Goal: Task Accomplishment & Management: Use online tool/utility

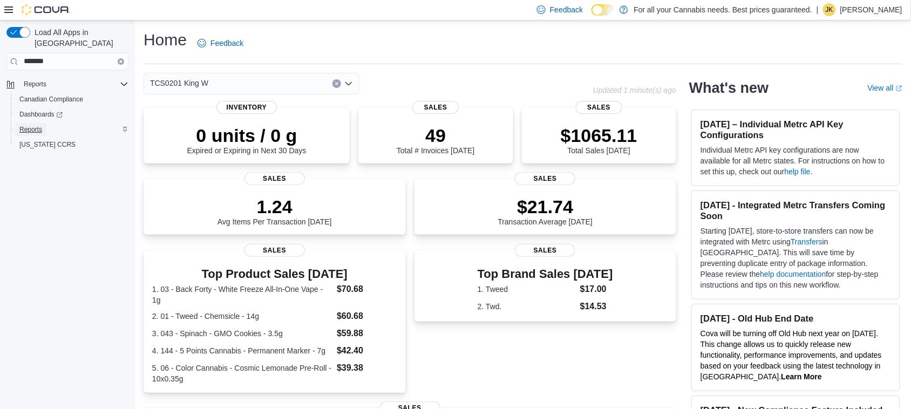
click at [31, 125] on span "Reports" at bounding box center [30, 129] width 23 height 9
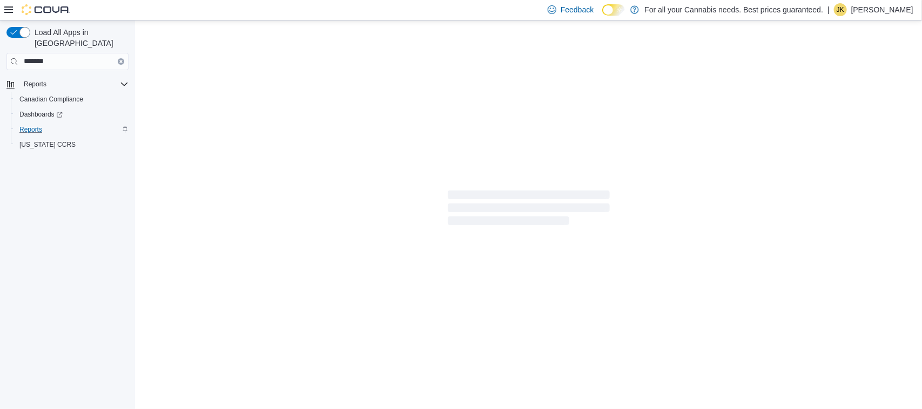
click at [120, 60] on icon "Clear input" at bounding box center [120, 61] width 3 height 3
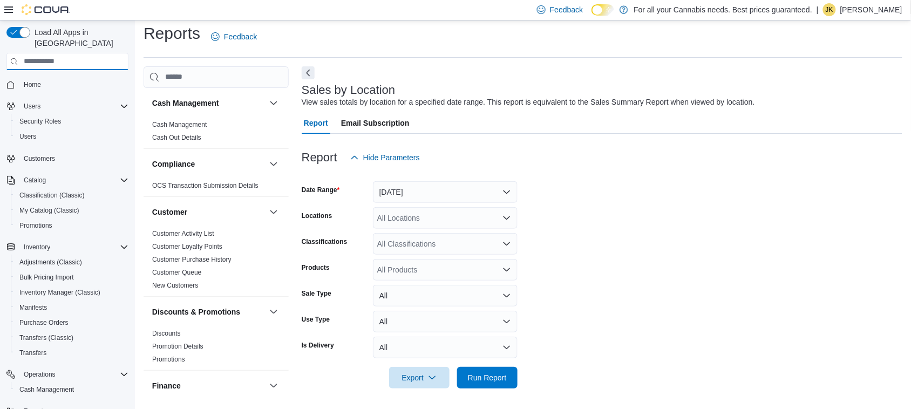
scroll to position [722, 0]
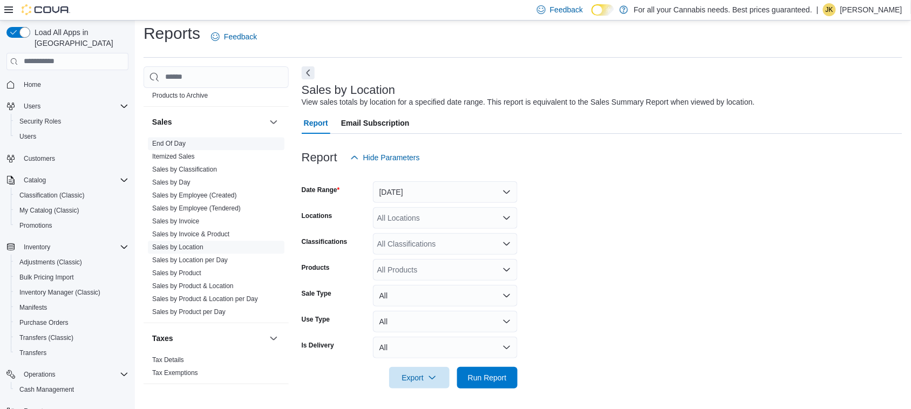
click at [168, 146] on link "End Of Day" at bounding box center [168, 144] width 33 height 8
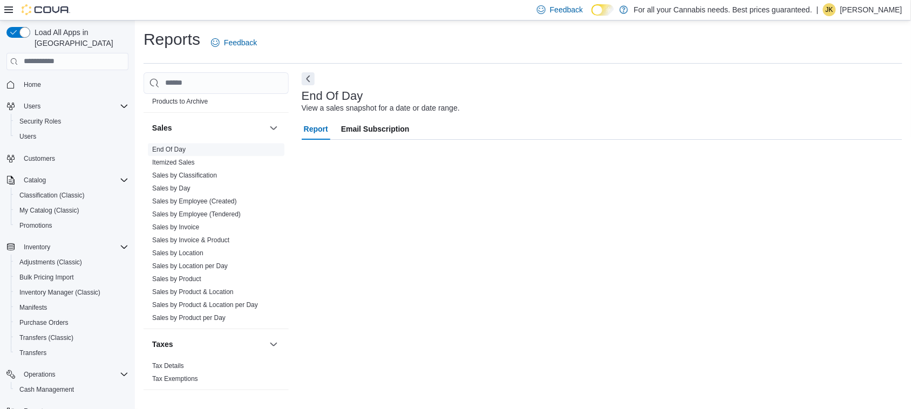
scroll to position [1, 0]
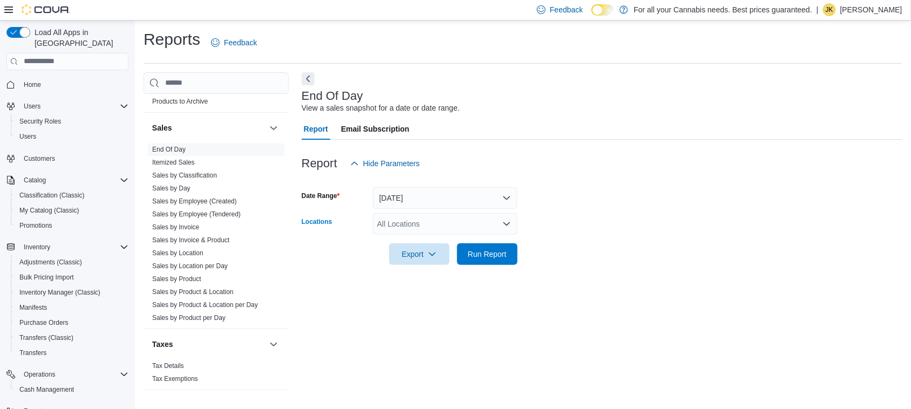
click at [423, 222] on div "All Locations" at bounding box center [445, 224] width 145 height 22
type input "***"
click at [435, 239] on span "TCS0201 King W" at bounding box center [431, 242] width 58 height 11
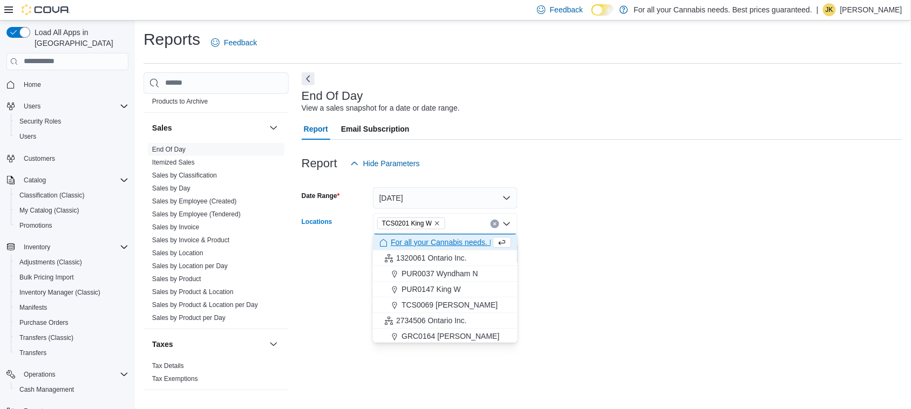
click at [611, 214] on form "Date Range [DATE] Locations TCS0201 [GEOGRAPHIC_DATA] box. Selected. TCS0201 Ki…" at bounding box center [602, 219] width 601 height 91
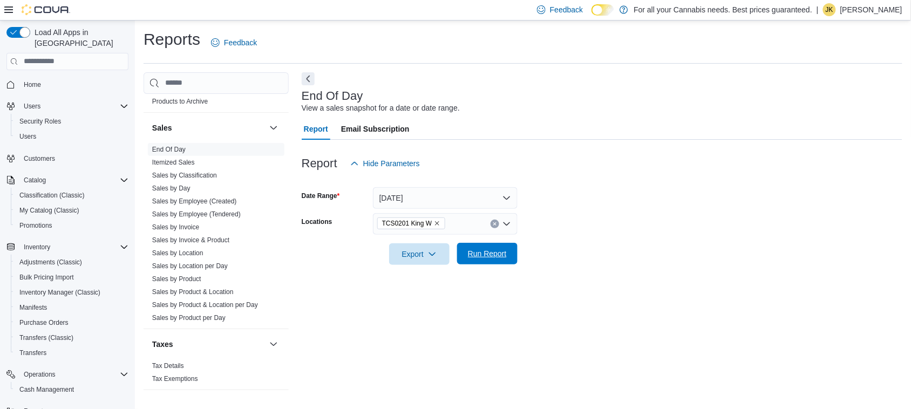
click at [496, 249] on span "Run Report" at bounding box center [487, 253] width 39 height 11
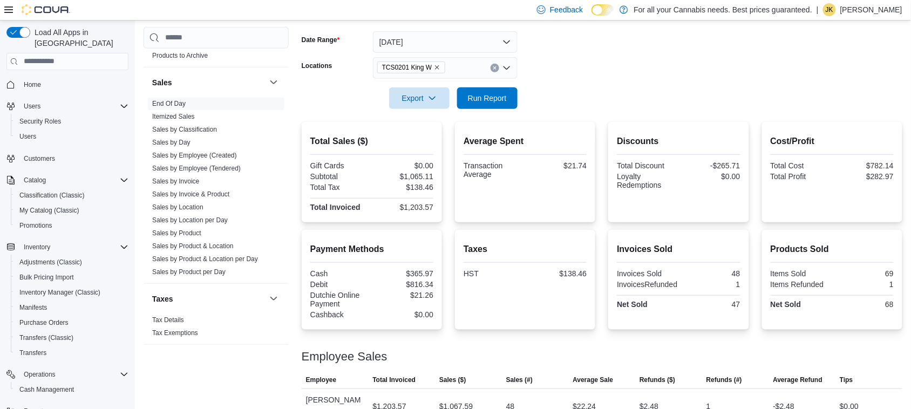
scroll to position [166, 0]
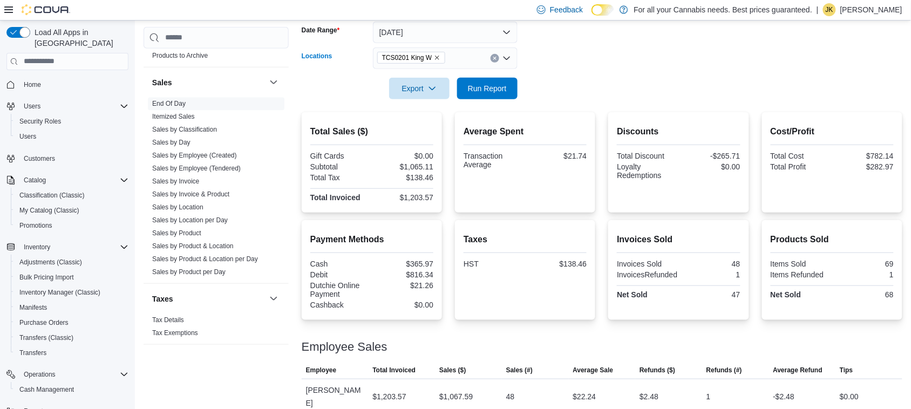
click at [493, 56] on icon "Clear input" at bounding box center [495, 58] width 4 height 4
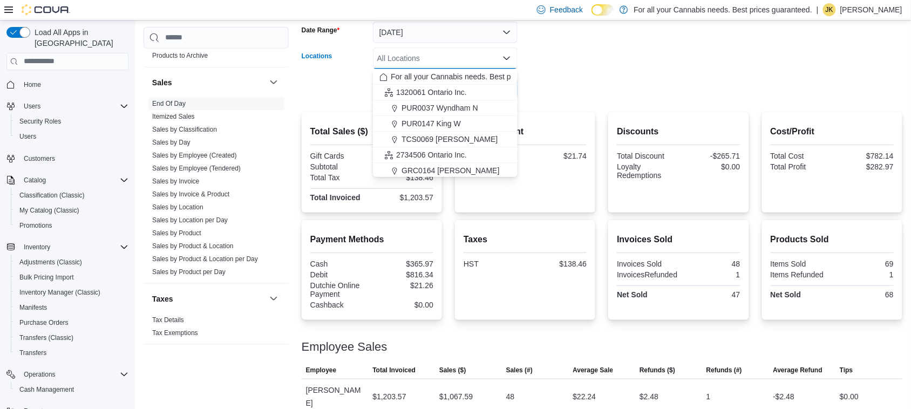
click at [656, 92] on form "Date Range [DATE] Locations All Locations Combo box. Selected. Combo box input.…" at bounding box center [602, 54] width 601 height 91
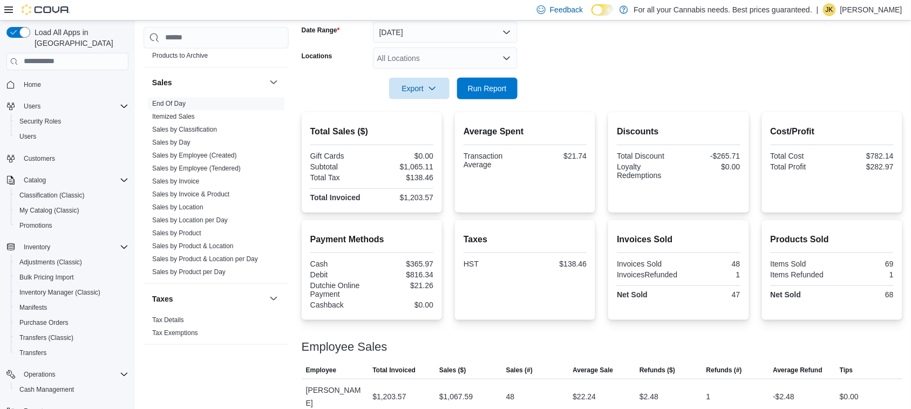
click at [431, 58] on div "All Locations" at bounding box center [445, 59] width 145 height 22
type input "***"
click at [435, 74] on span "TCS0005 Manitou" at bounding box center [432, 76] width 61 height 11
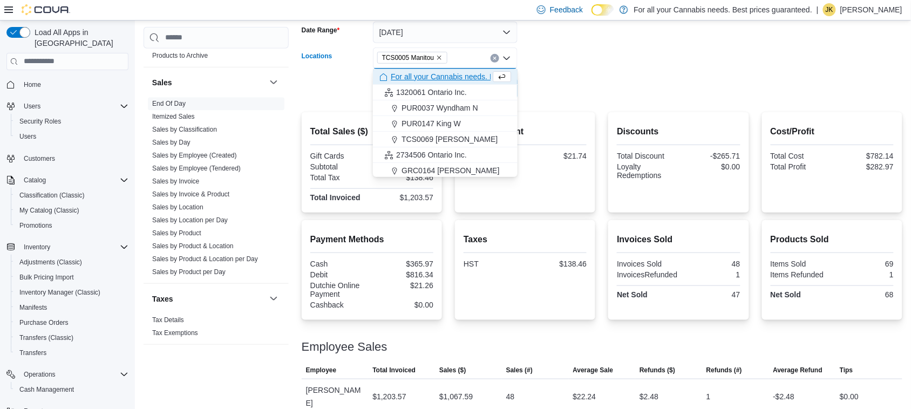
click at [612, 7] on icon at bounding box center [609, 10] width 6 height 6
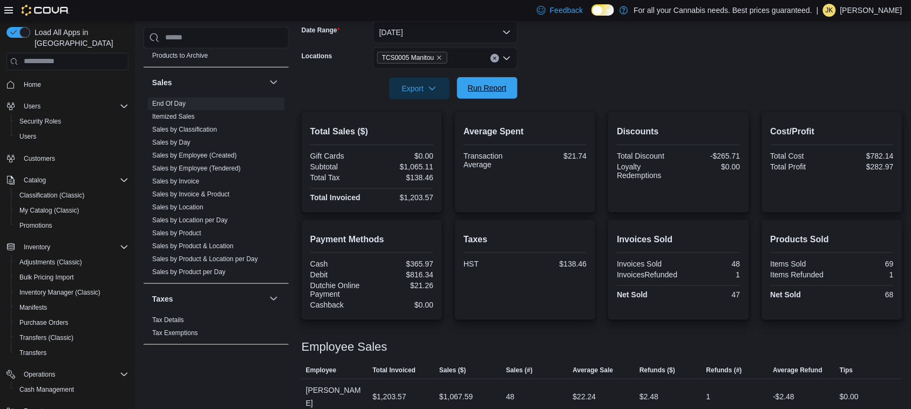
click at [506, 79] on span "Run Report" at bounding box center [488, 88] width 48 height 22
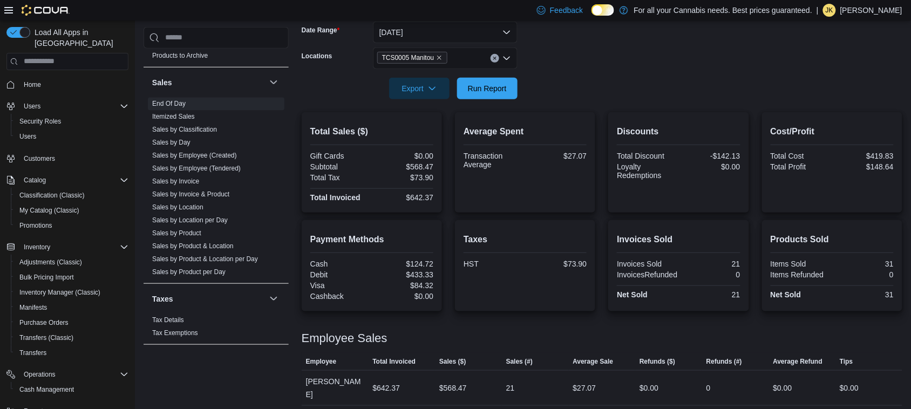
scroll to position [158, 0]
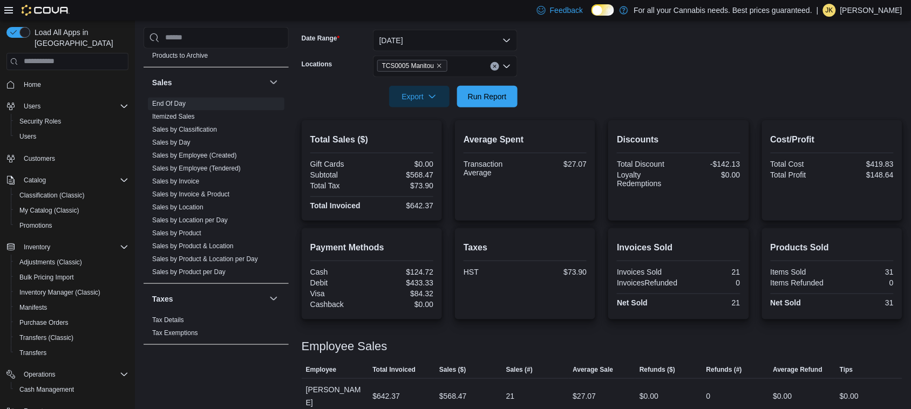
click at [606, 9] on icon at bounding box center [603, 11] width 6 height 6
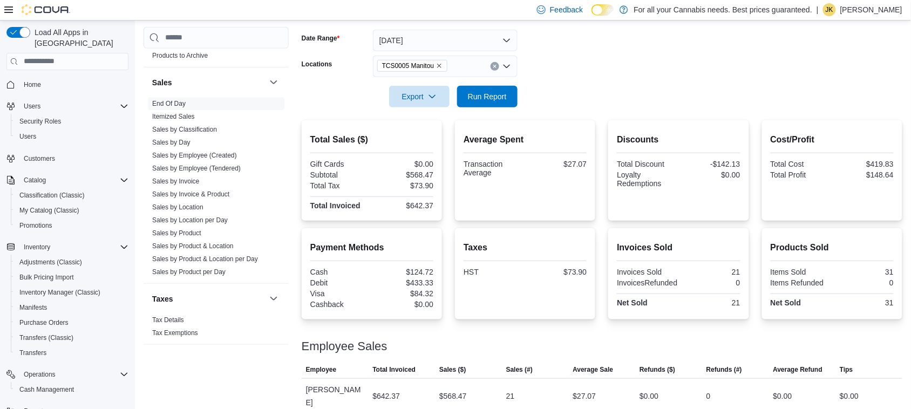
click at [610, 9] on circle at bounding box center [609, 10] width 2 height 2
click at [494, 66] on icon "Clear input" at bounding box center [494, 66] width 3 height 3
type input "***"
click at [443, 90] on span "PUR0147 King W" at bounding box center [431, 84] width 59 height 11
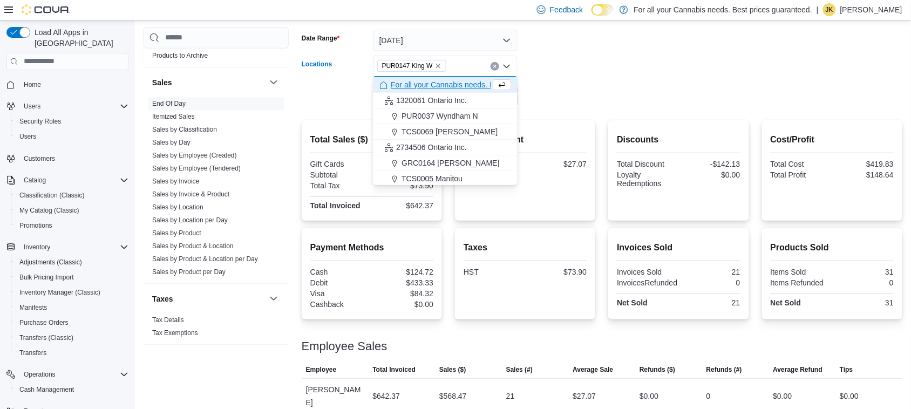
click at [621, 86] on form "Date Range [DATE] Locations PUR0147 [GEOGRAPHIC_DATA] box. Selected. PUR0147 Ki…" at bounding box center [602, 62] width 601 height 91
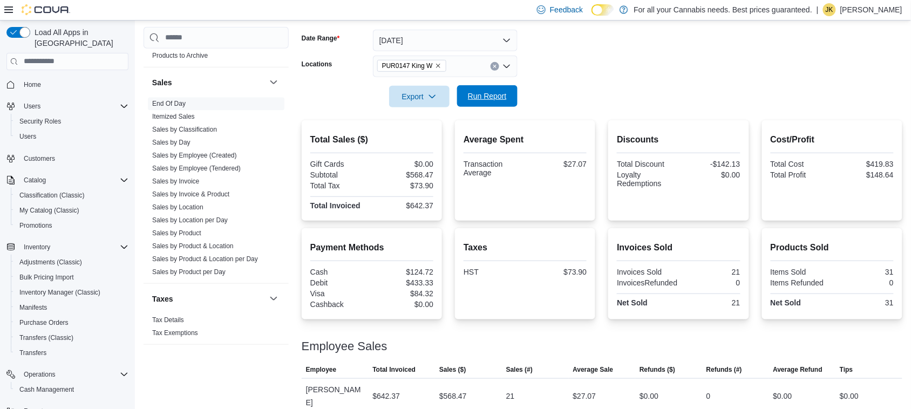
click at [479, 97] on span "Run Report" at bounding box center [487, 96] width 39 height 11
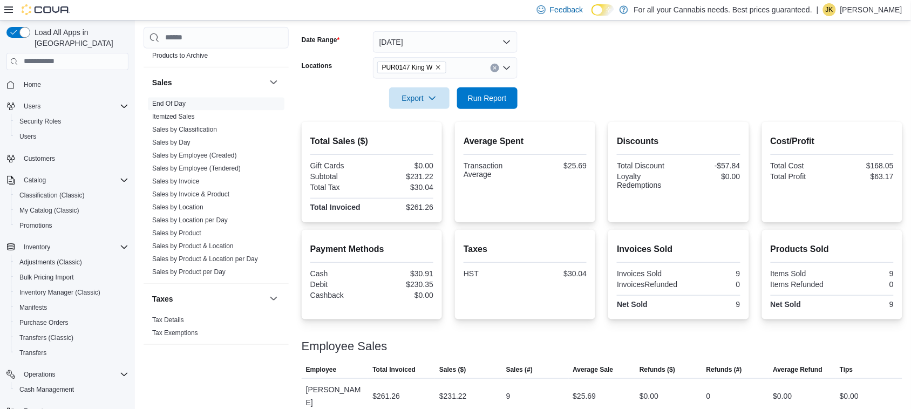
click at [493, 66] on icon "Clear input" at bounding box center [495, 68] width 4 height 4
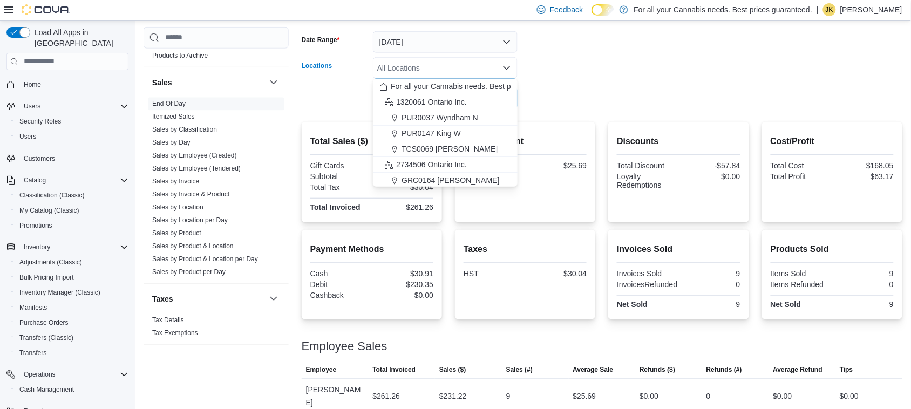
scroll to position [142, 0]
click at [466, 150] on span "TCS1283 Victoria N" at bounding box center [435, 148] width 66 height 11
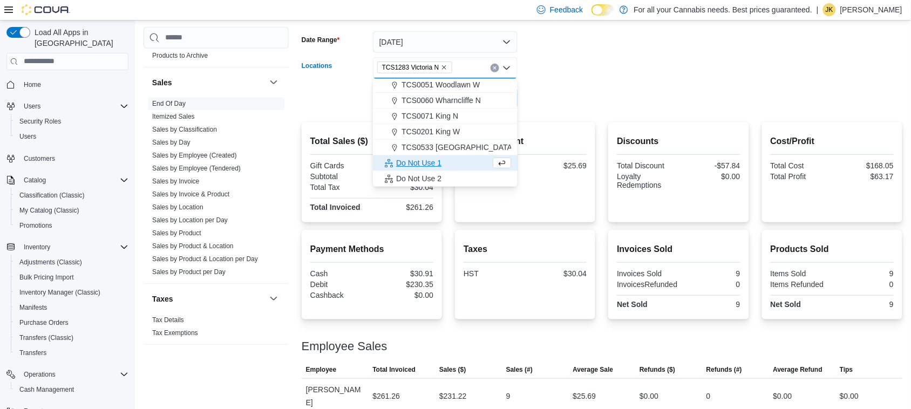
scroll to position [127, 0]
click at [568, 82] on div at bounding box center [602, 83] width 601 height 9
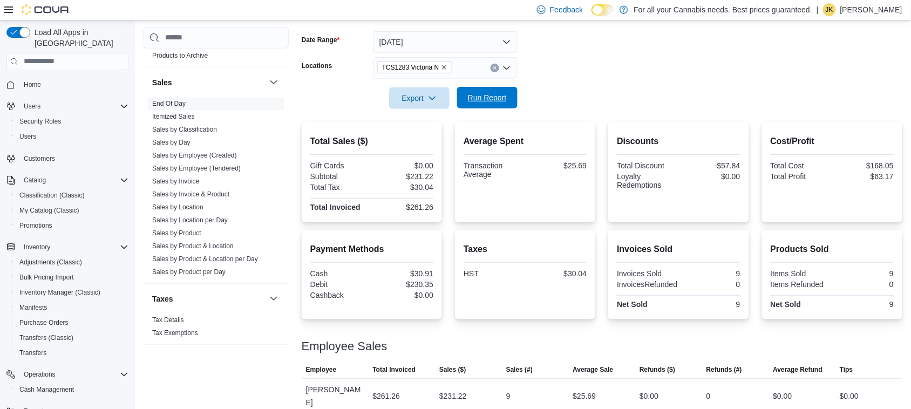
click at [503, 103] on span "Run Report" at bounding box center [488, 98] width 48 height 22
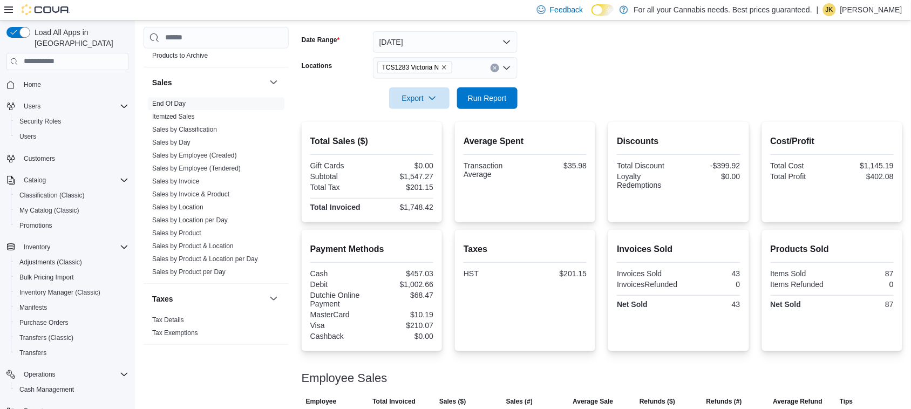
click at [494, 67] on icon "Clear input" at bounding box center [494, 67] width 3 height 3
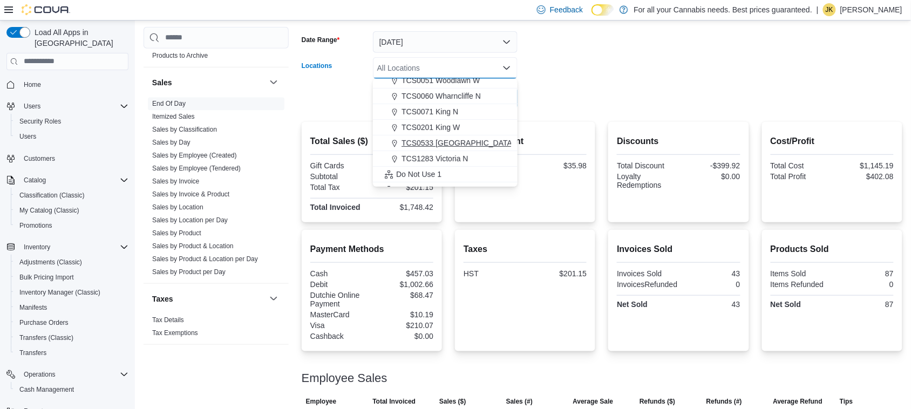
click at [473, 141] on div "TCS0533 [GEOGRAPHIC_DATA]" at bounding box center [446, 143] width 132 height 11
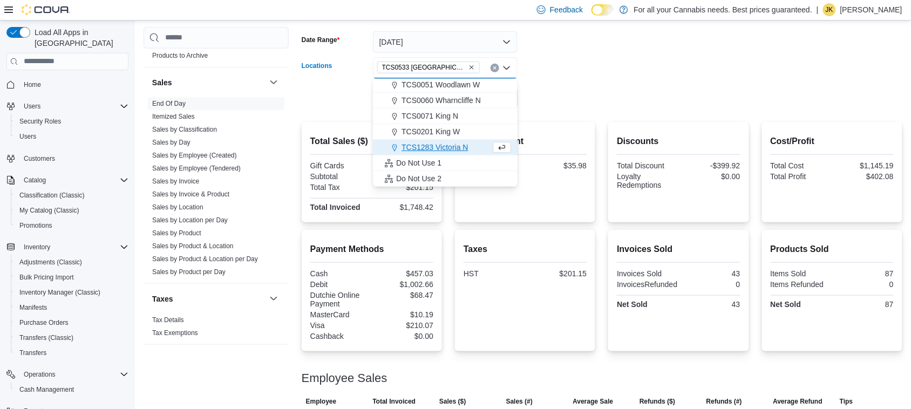
scroll to position [127, 0]
click at [565, 99] on form "Date Range [DATE] Locations TCS0533 [GEOGRAPHIC_DATA] Combo box. Selected. TCS0…" at bounding box center [602, 63] width 601 height 91
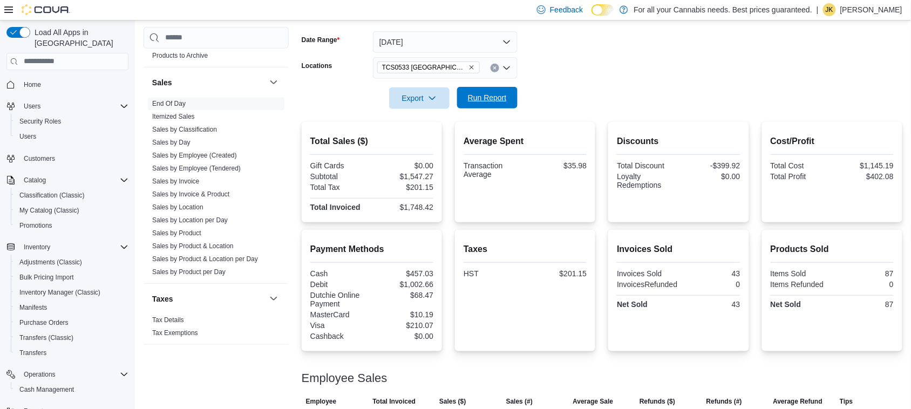
click at [499, 97] on span "Run Report" at bounding box center [487, 97] width 39 height 11
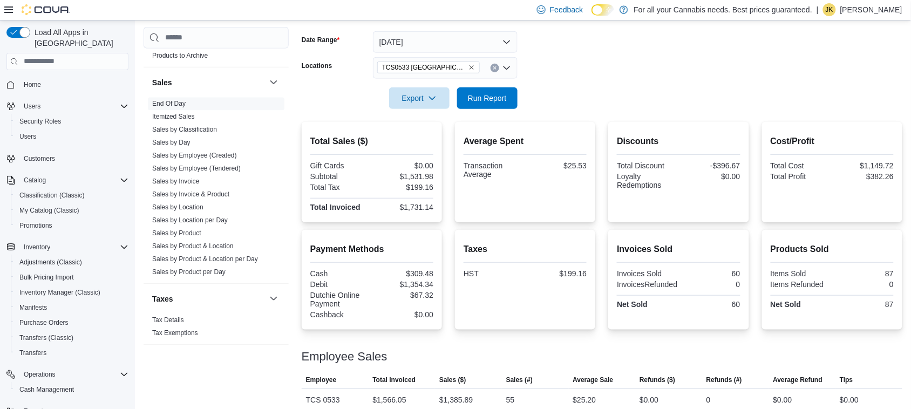
click at [495, 67] on icon "Clear input" at bounding box center [494, 67] width 3 height 3
click at [554, 93] on form "Date Range [DATE] Locations All Locations Export Run Report" at bounding box center [602, 63] width 601 height 91
click at [464, 67] on div "All Locations" at bounding box center [445, 68] width 145 height 22
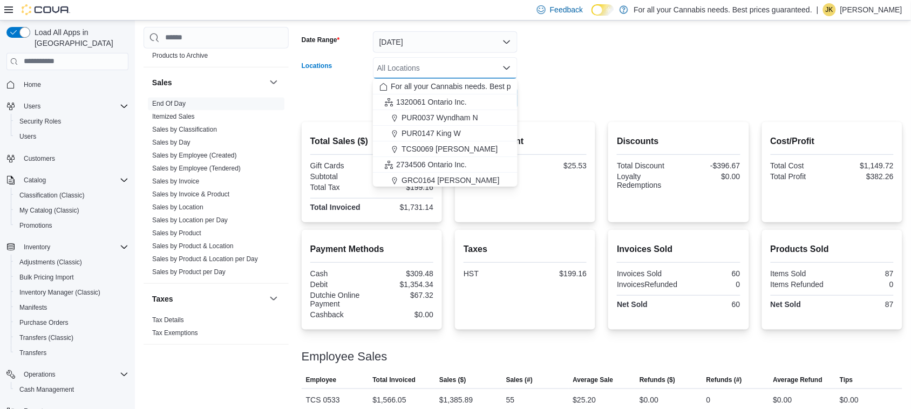
scroll to position [142, 0]
click at [456, 104] on span "TCS0071 King N" at bounding box center [430, 101] width 57 height 11
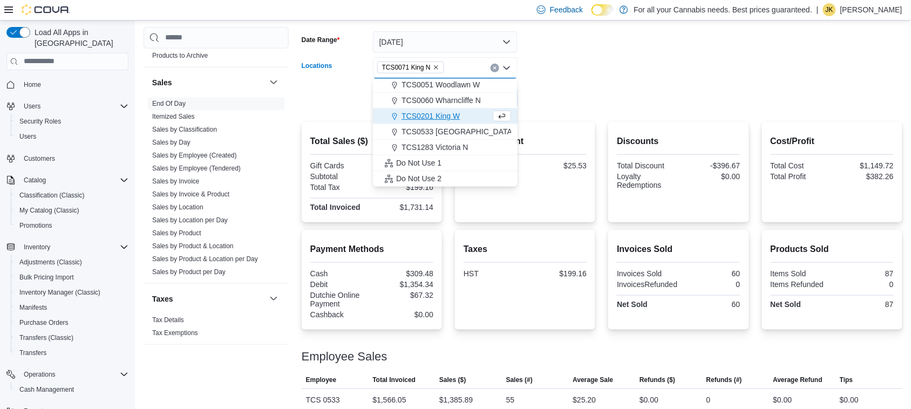
scroll to position [127, 0]
click at [549, 92] on form "Date Range [DATE] Locations TCS0071 King N Combo box. Selected. TCS0071 King N.…" at bounding box center [602, 63] width 601 height 91
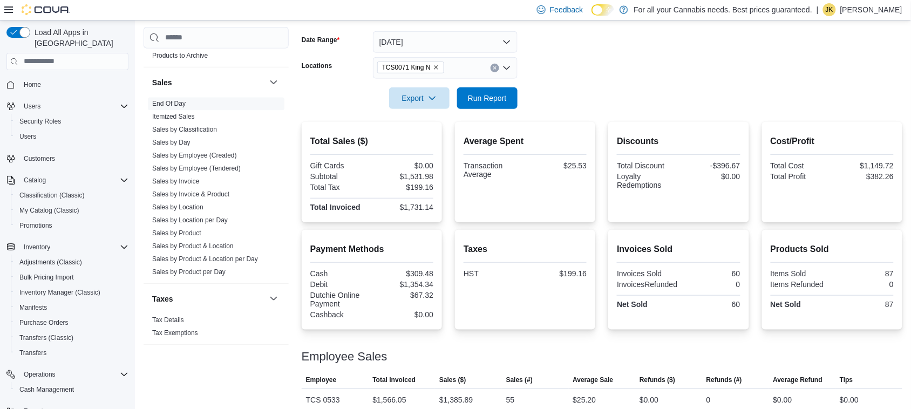
click at [499, 119] on div at bounding box center [602, 115] width 601 height 13
click at [489, 93] on span "Run Report" at bounding box center [487, 97] width 39 height 11
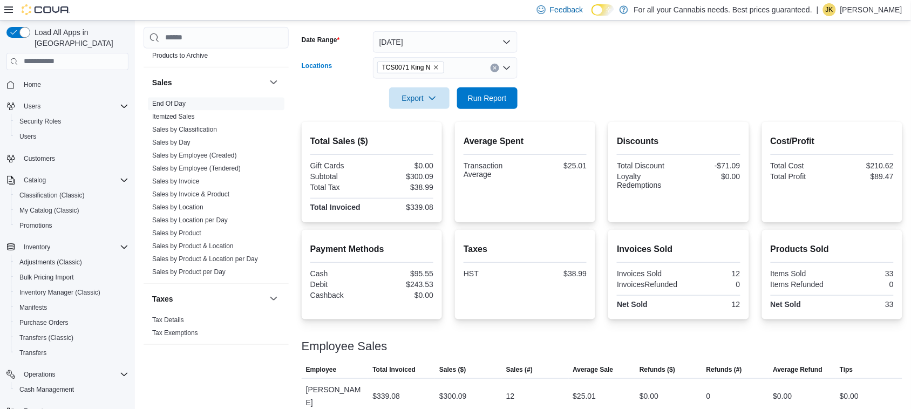
click at [497, 70] on button "Clear input" at bounding box center [495, 68] width 9 height 9
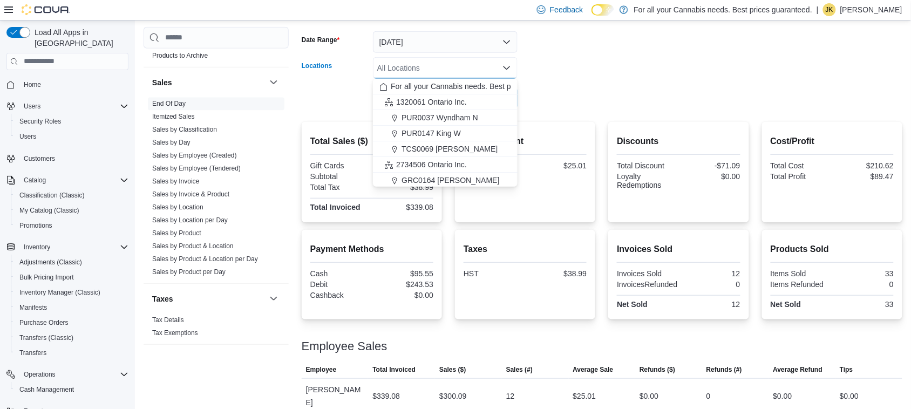
click at [559, 106] on form "Date Range [DATE] Locations All Locations Combo box. Selected. Combo box input.…" at bounding box center [602, 63] width 601 height 91
